Goal: Task Accomplishment & Management: Manage account settings

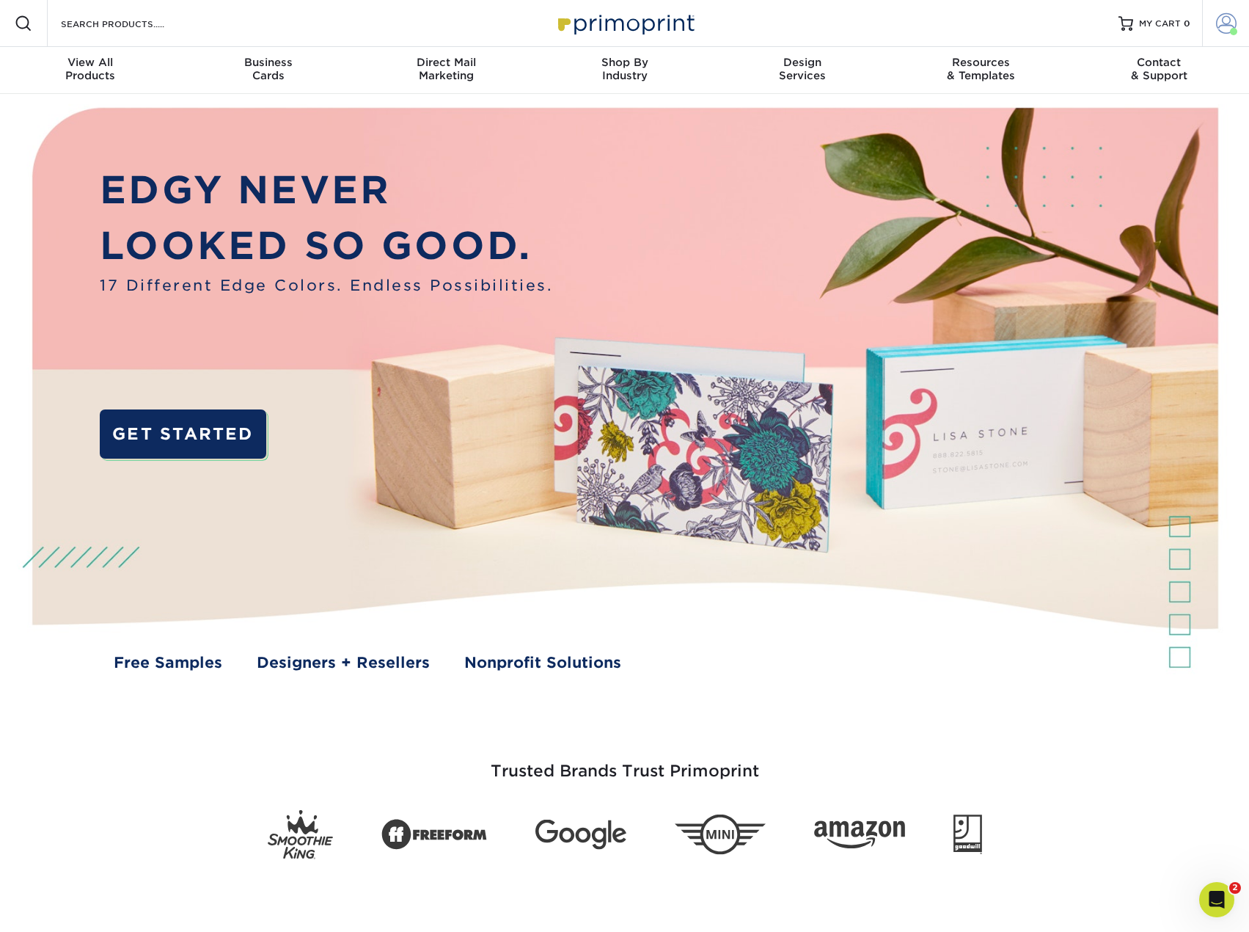
click at [1220, 9] on link "Account" at bounding box center [1226, 23] width 47 height 47
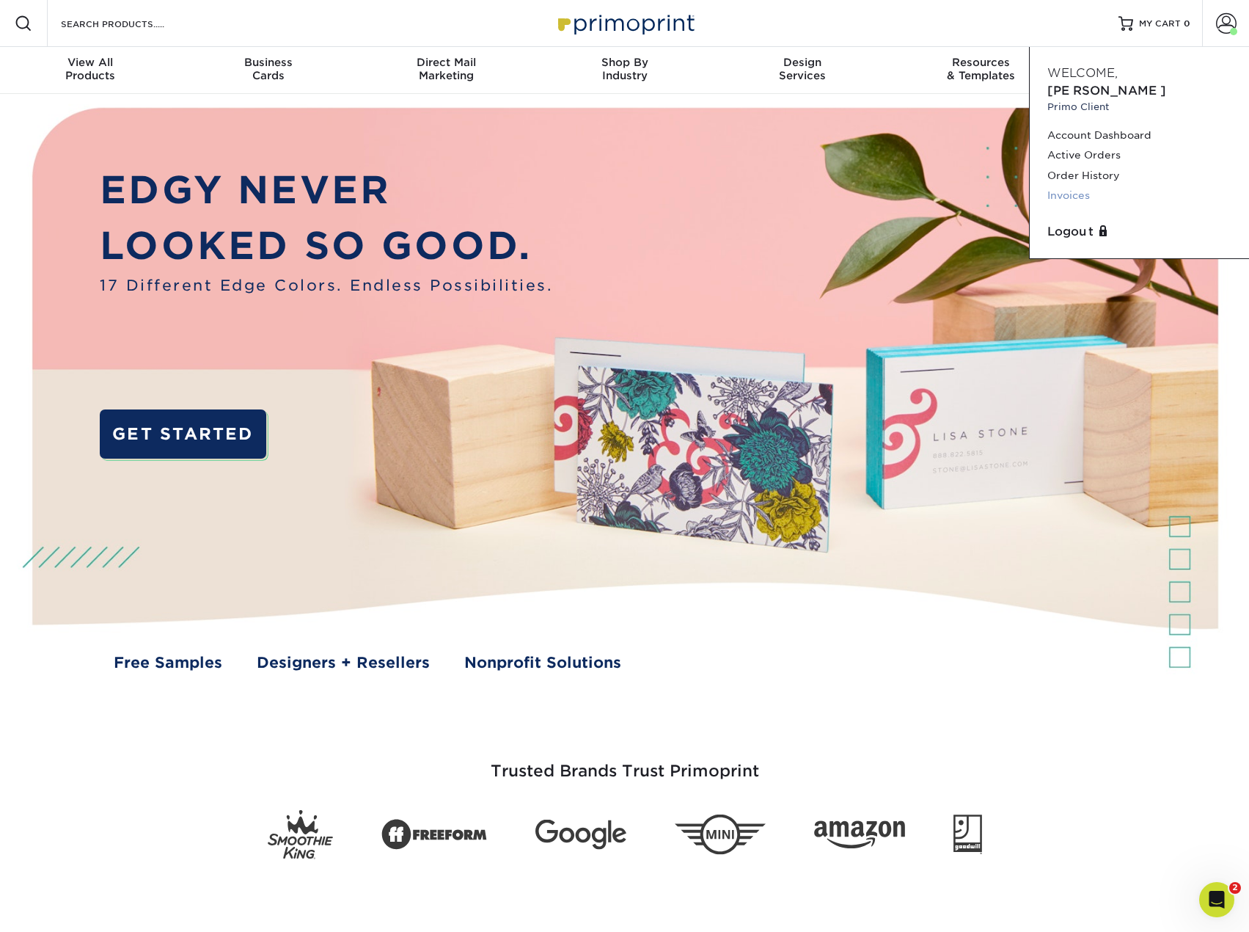
click at [1070, 186] on link "Invoices" at bounding box center [1140, 196] width 184 height 20
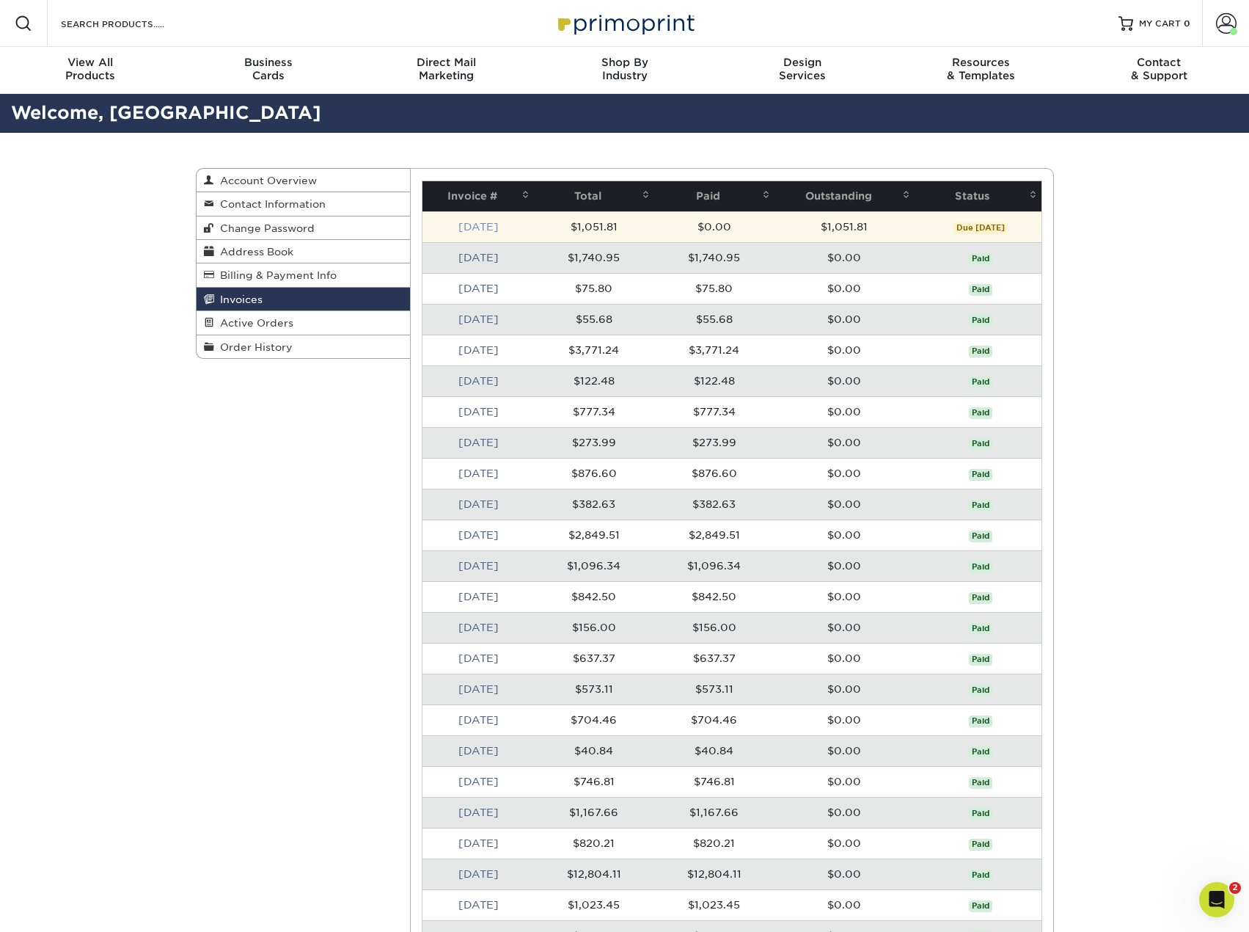
click at [499, 228] on link "Aug 2025" at bounding box center [479, 227] width 40 height 12
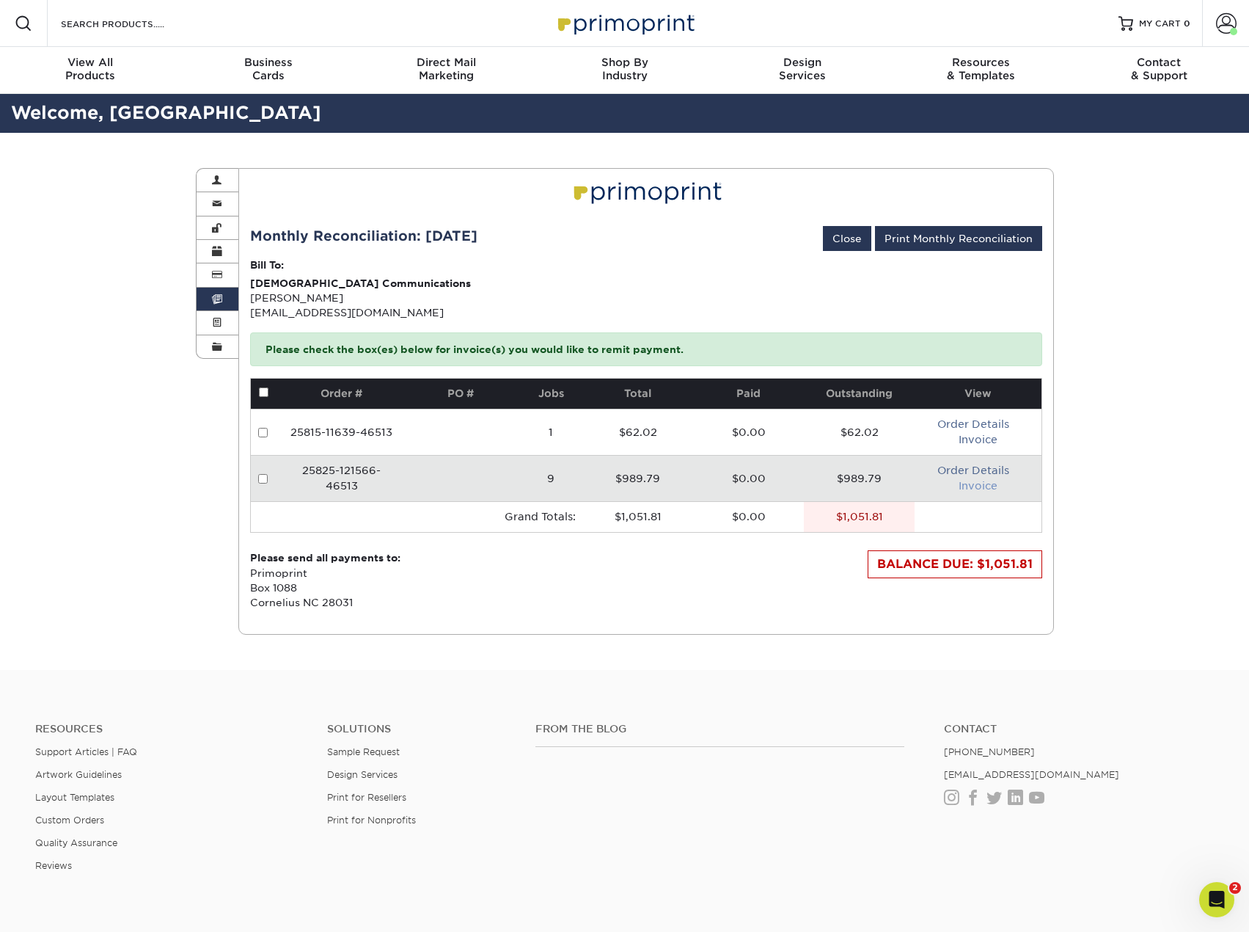
click at [971, 489] on link "Invoice" at bounding box center [978, 486] width 39 height 12
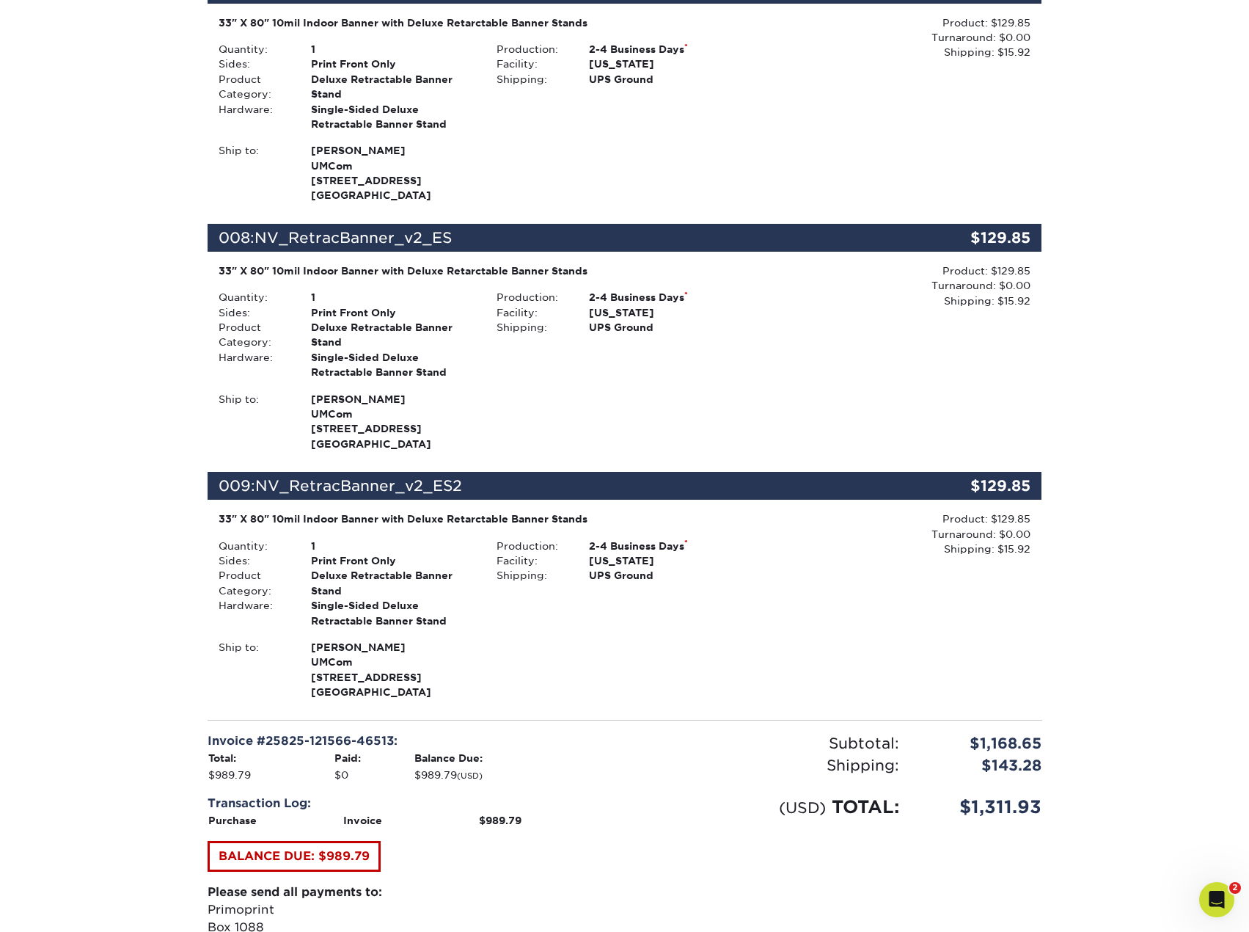
scroll to position [1908, 0]
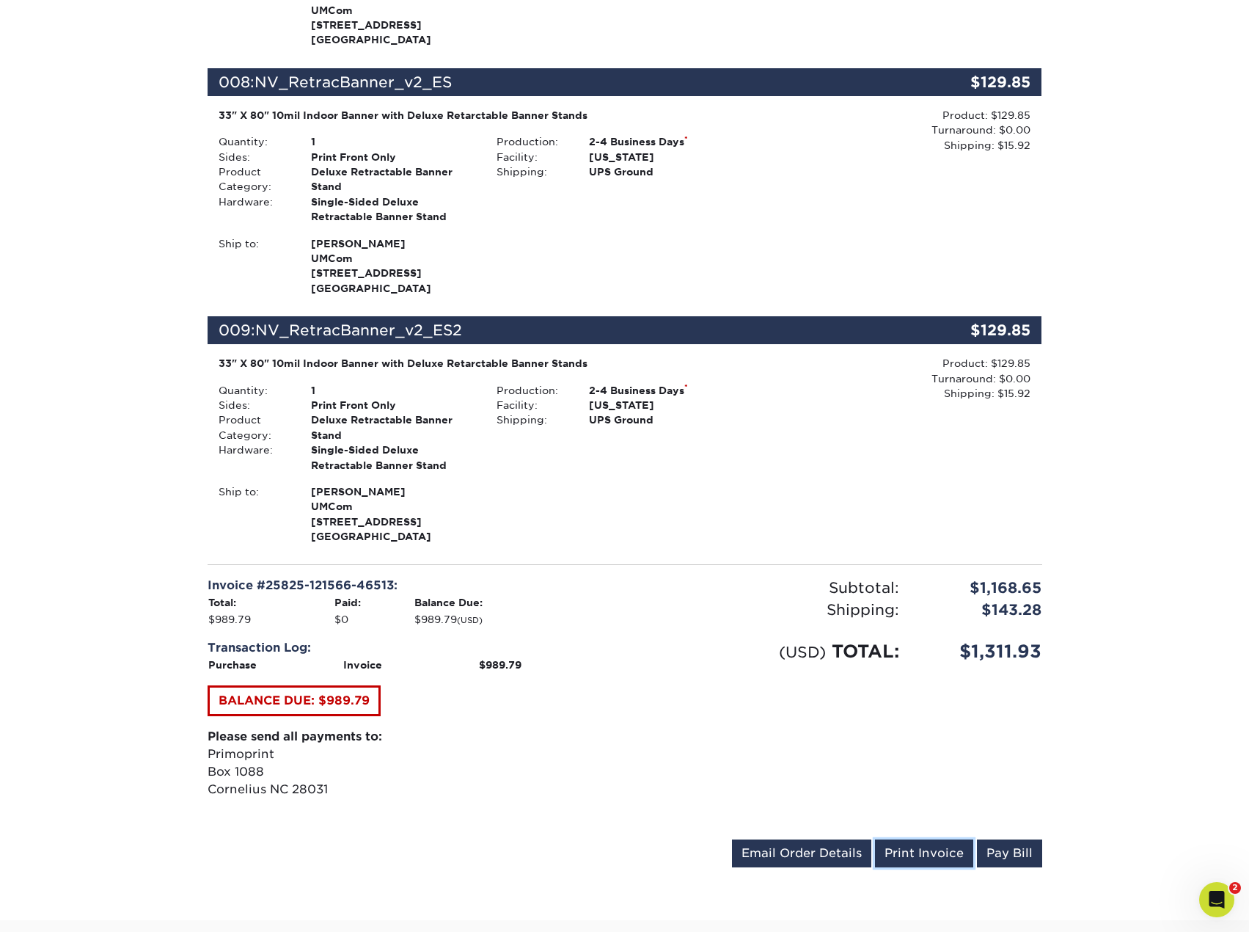
drag, startPoint x: 940, startPoint y: 854, endPoint x: 765, endPoint y: 416, distance: 471.8
click at [940, 854] on link "Print Invoice" at bounding box center [924, 853] width 98 height 28
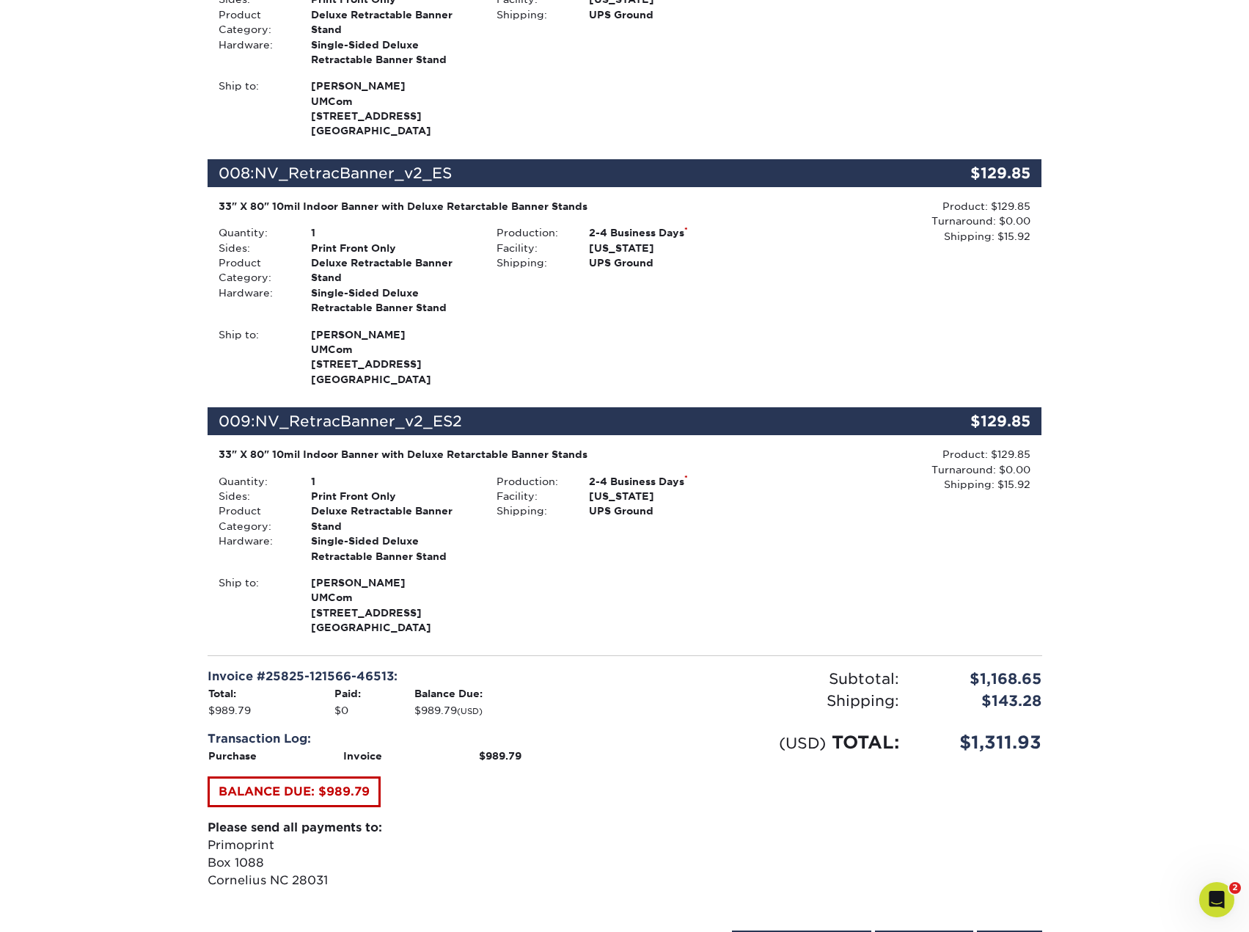
scroll to position [1321, 0]
